Goal: Check status: Check status

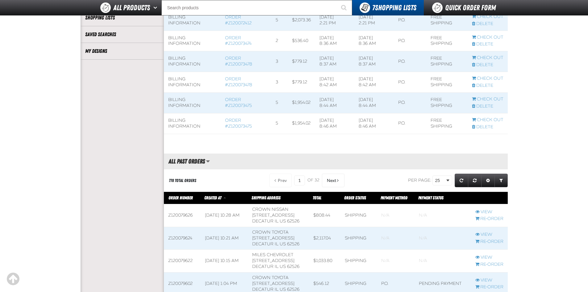
scroll to position [185, 0]
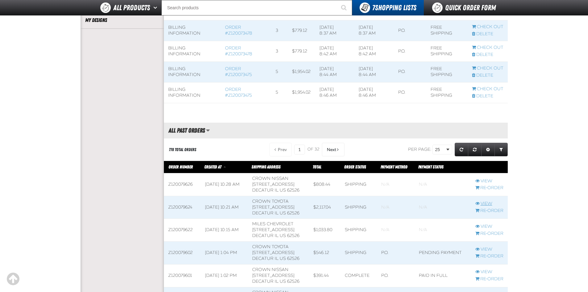
click at [487, 204] on link "View" at bounding box center [489, 204] width 28 height 6
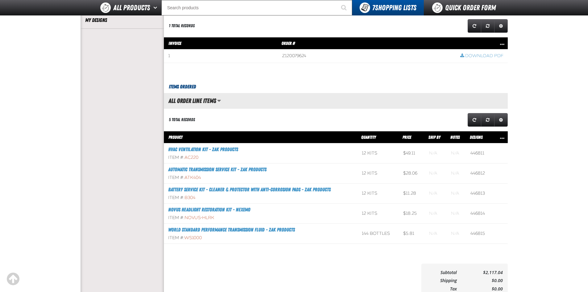
scroll to position [31, 0]
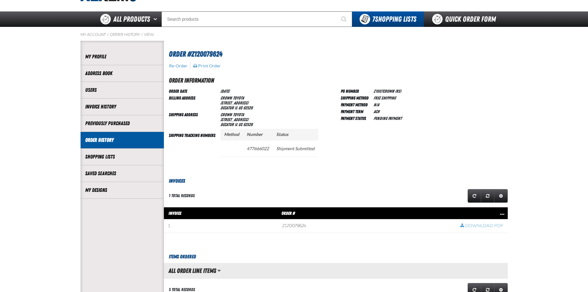
click at [106, 133] on li "Order History" at bounding box center [122, 140] width 83 height 17
click at [111, 137] on link "Order History" at bounding box center [122, 139] width 74 height 7
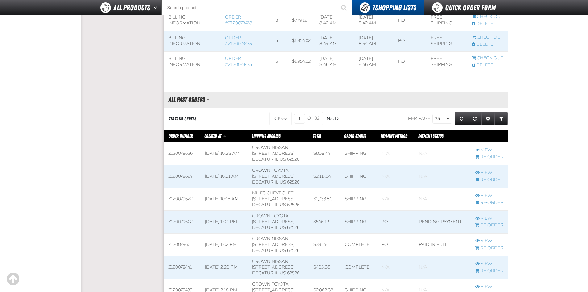
scroll to position [309, 0]
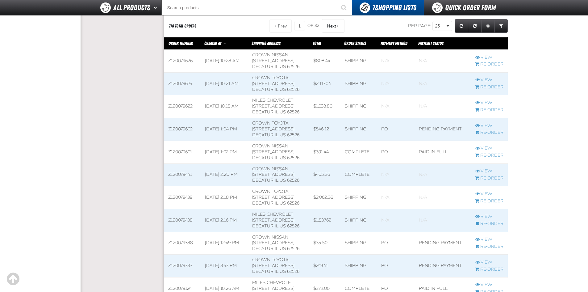
click at [487, 147] on link "View" at bounding box center [489, 148] width 28 height 6
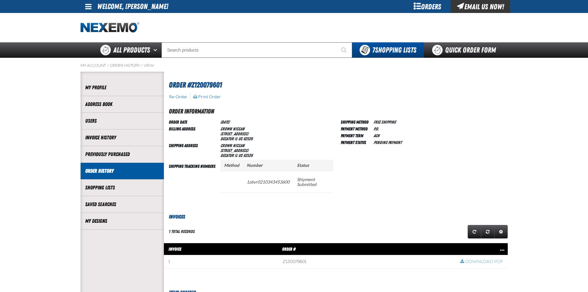
scroll to position [0, 0]
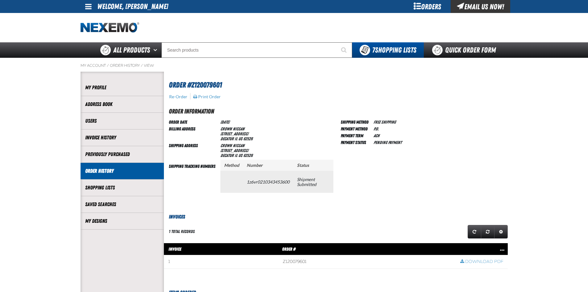
drag, startPoint x: 248, startPoint y: 183, endPoint x: 281, endPoint y: 183, distance: 32.7
click at [281, 183] on td "1z6vr0210343453600" at bounding box center [268, 182] width 50 height 22
click at [281, 182] on td "1z6vr0210343453600" at bounding box center [268, 182] width 50 height 22
drag, startPoint x: 247, startPoint y: 182, endPoint x: 289, endPoint y: 181, distance: 42.6
click at [289, 181] on td "1z6vr0210343453600" at bounding box center [268, 182] width 50 height 22
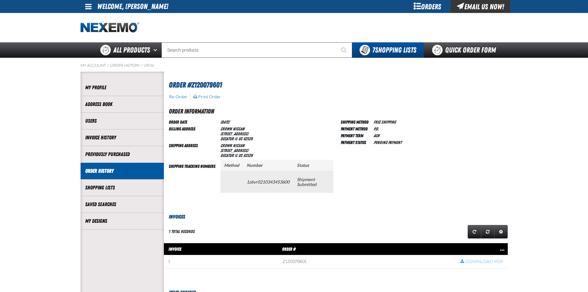
copy td "1z6vr0210343453600"
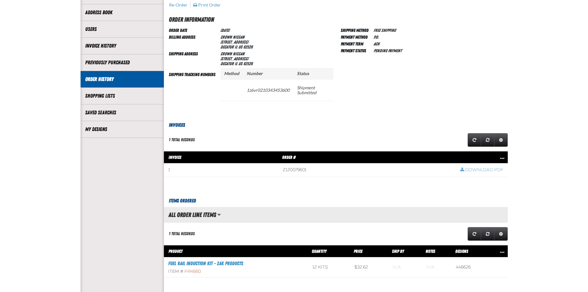
scroll to position [185, 0]
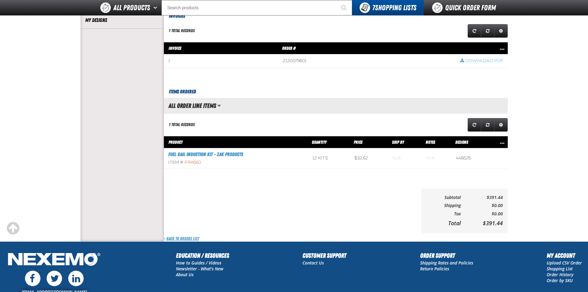
click at [197, 238] on link "Back to Orders List" at bounding box center [181, 238] width 35 height 6
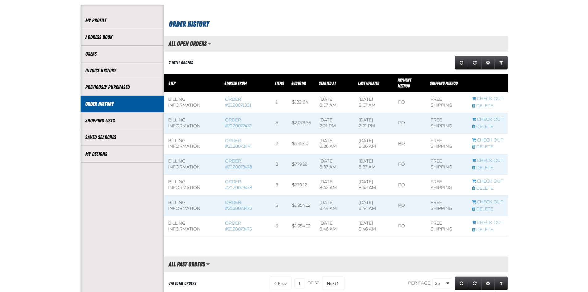
scroll to position [154, 0]
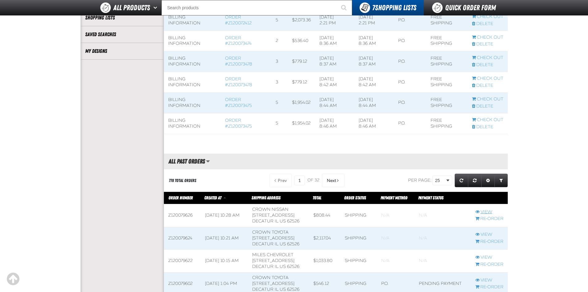
click at [488, 211] on link "View" at bounding box center [489, 212] width 28 height 6
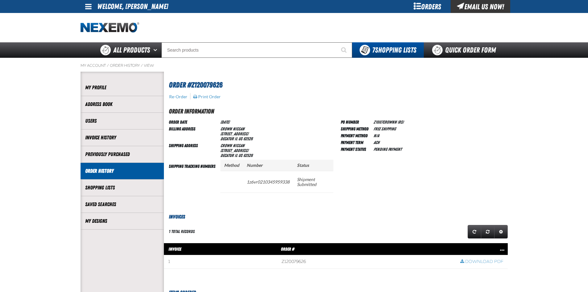
scroll to position [0, 0]
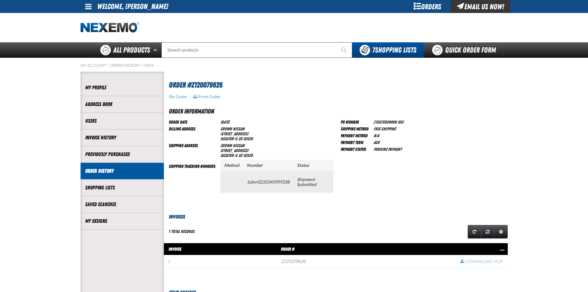
drag, startPoint x: 247, startPoint y: 183, endPoint x: 289, endPoint y: 184, distance: 42.3
click at [289, 184] on td "1z6vr0210345959338" at bounding box center [268, 182] width 50 height 22
copy td "1z6vr0210345959338"
